Goal: Task Accomplishment & Management: Complete application form

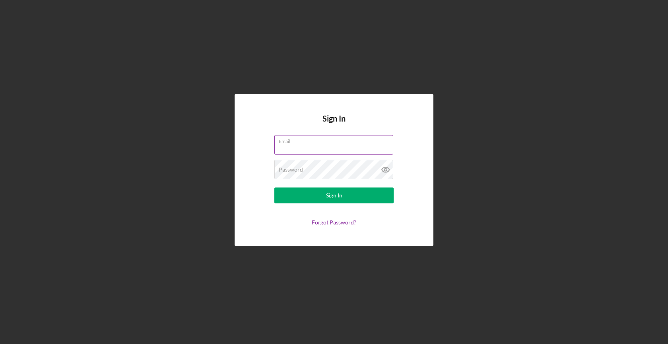
click at [297, 143] on div "Email" at bounding box center [333, 145] width 119 height 20
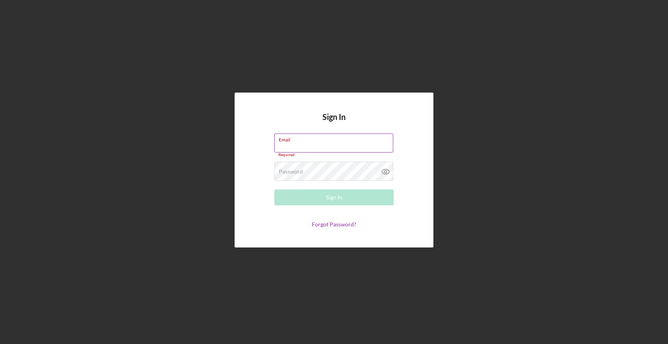
click at [323, 145] on input "Email" at bounding box center [333, 143] width 119 height 19
type input "[EMAIL_ADDRESS][DOMAIN_NAME]"
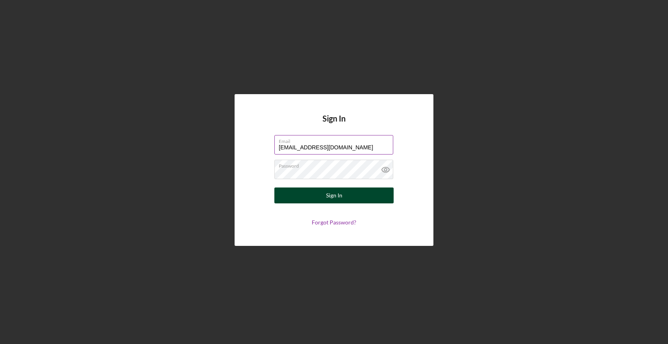
click at [354, 195] on button "Sign In" at bounding box center [333, 196] width 119 height 16
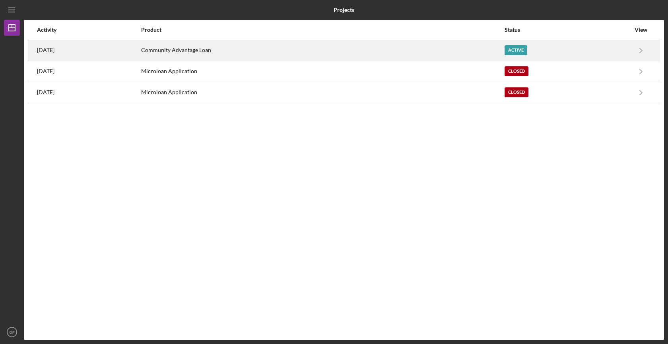
click at [254, 48] on div "Community Advantage Loan" at bounding box center [322, 51] width 363 height 20
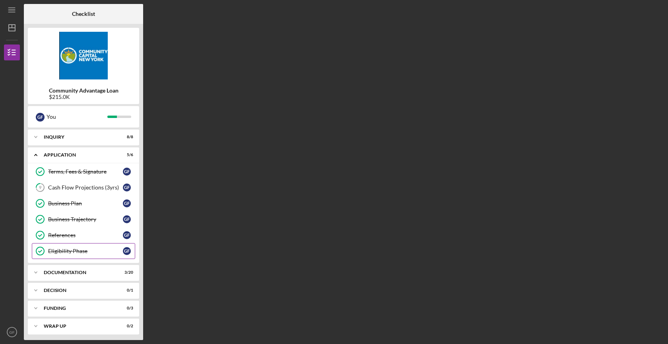
scroll to position [2, 0]
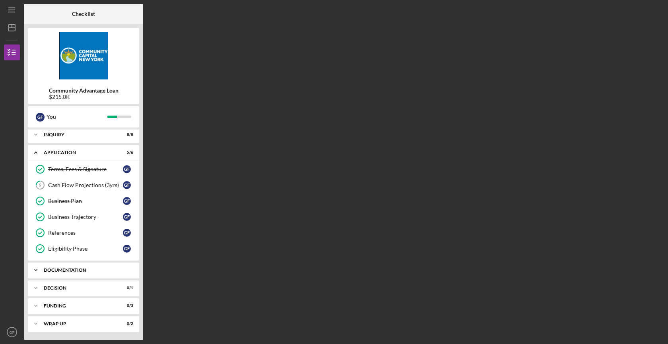
click at [84, 274] on div "Icon/Expander Documentation 3 / 20" at bounding box center [83, 270] width 111 height 16
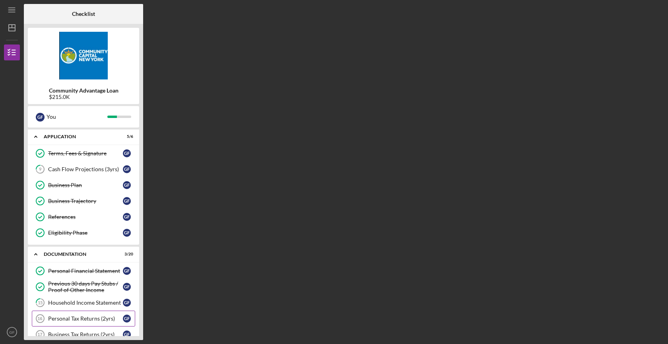
scroll to position [0, 0]
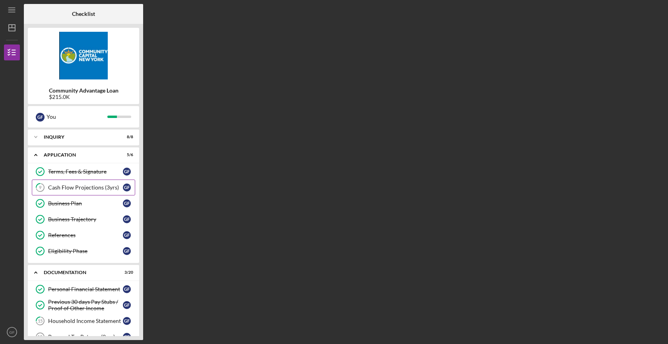
click at [90, 190] on div "Cash Flow Projections (3yrs)" at bounding box center [85, 187] width 75 height 6
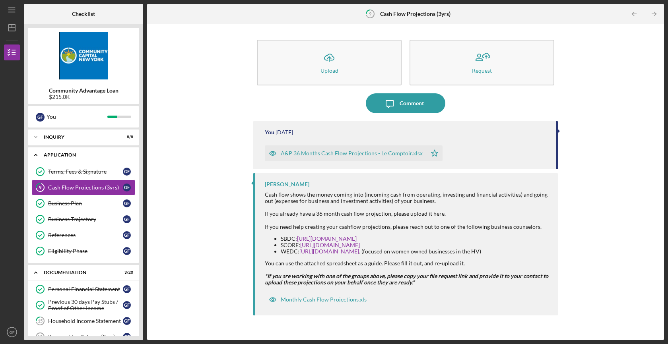
click at [31, 155] on icon "Icon/Expander" at bounding box center [36, 155] width 16 height 16
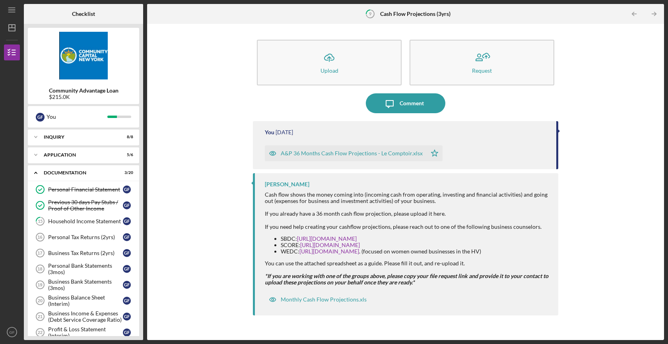
click at [192, 118] on div "Icon/Upload Upload Request Icon/Message Comment You [DATE] A&P 36 Months Cash F…" at bounding box center [405, 182] width 509 height 309
